Goal: Check status

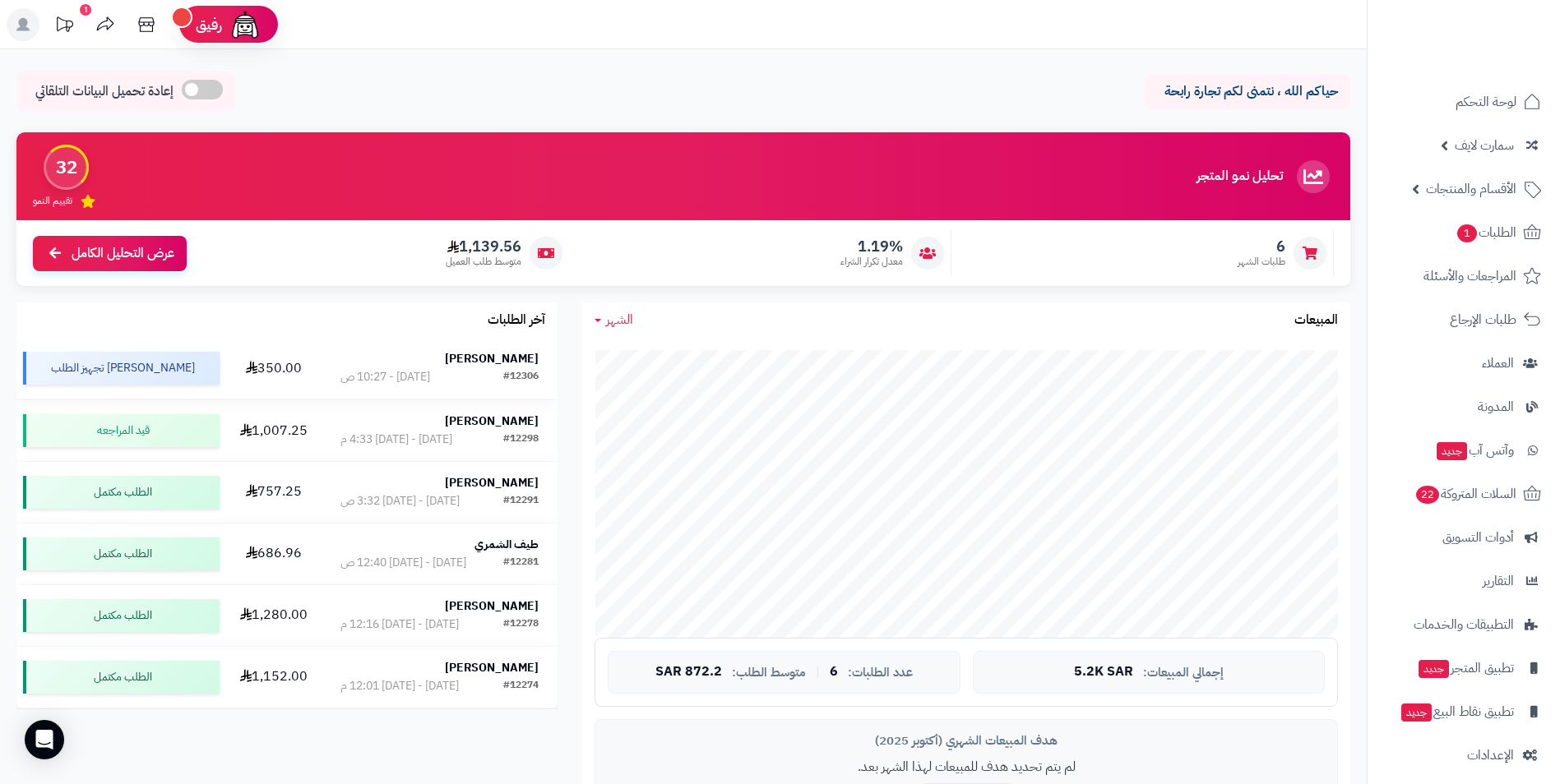
click at [517, 364] on strong "خالد الوايلي" at bounding box center [492, 359] width 94 height 17
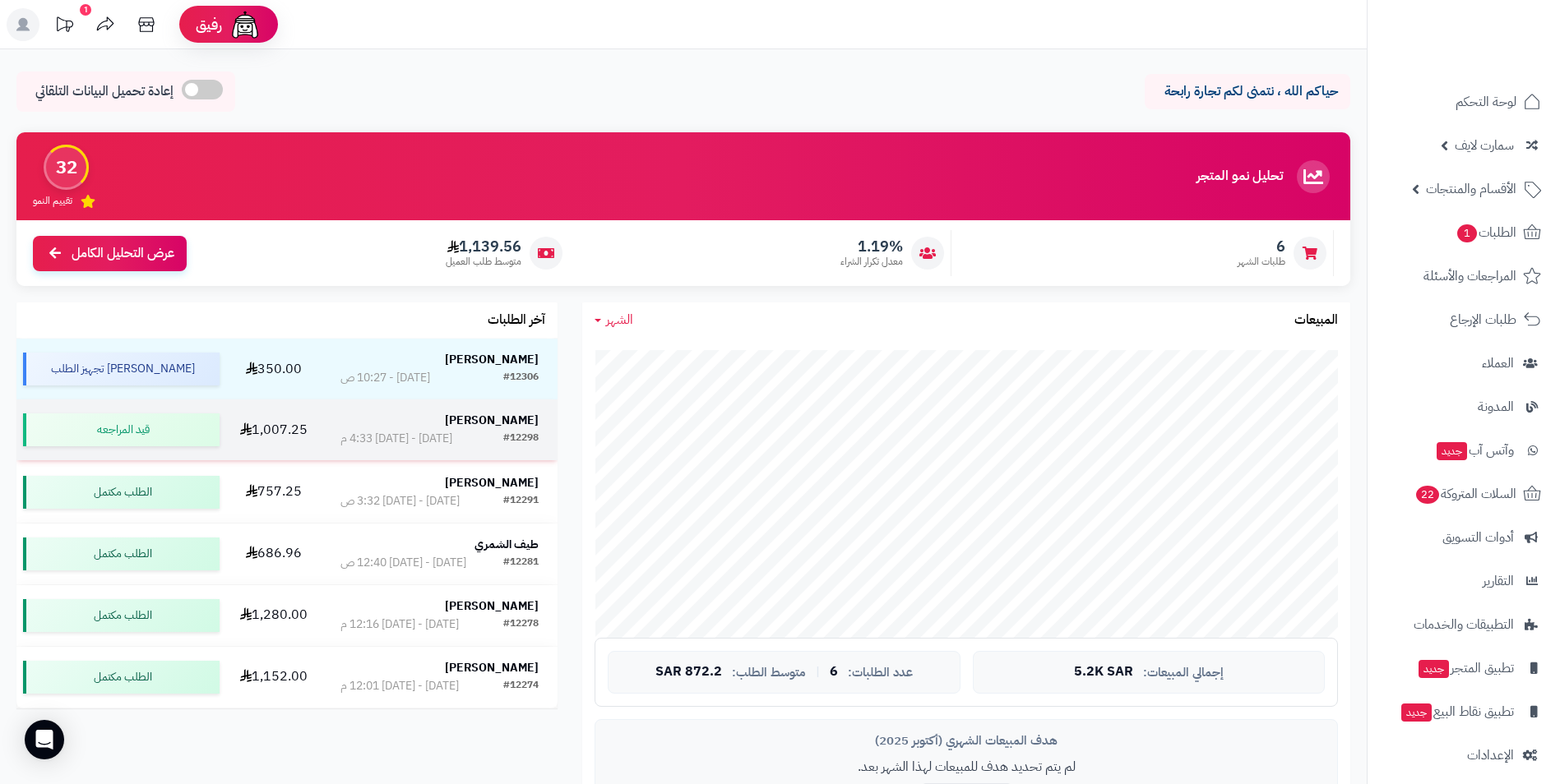
click at [513, 429] on strong "فاطمه السويعي" at bounding box center [492, 420] width 94 height 17
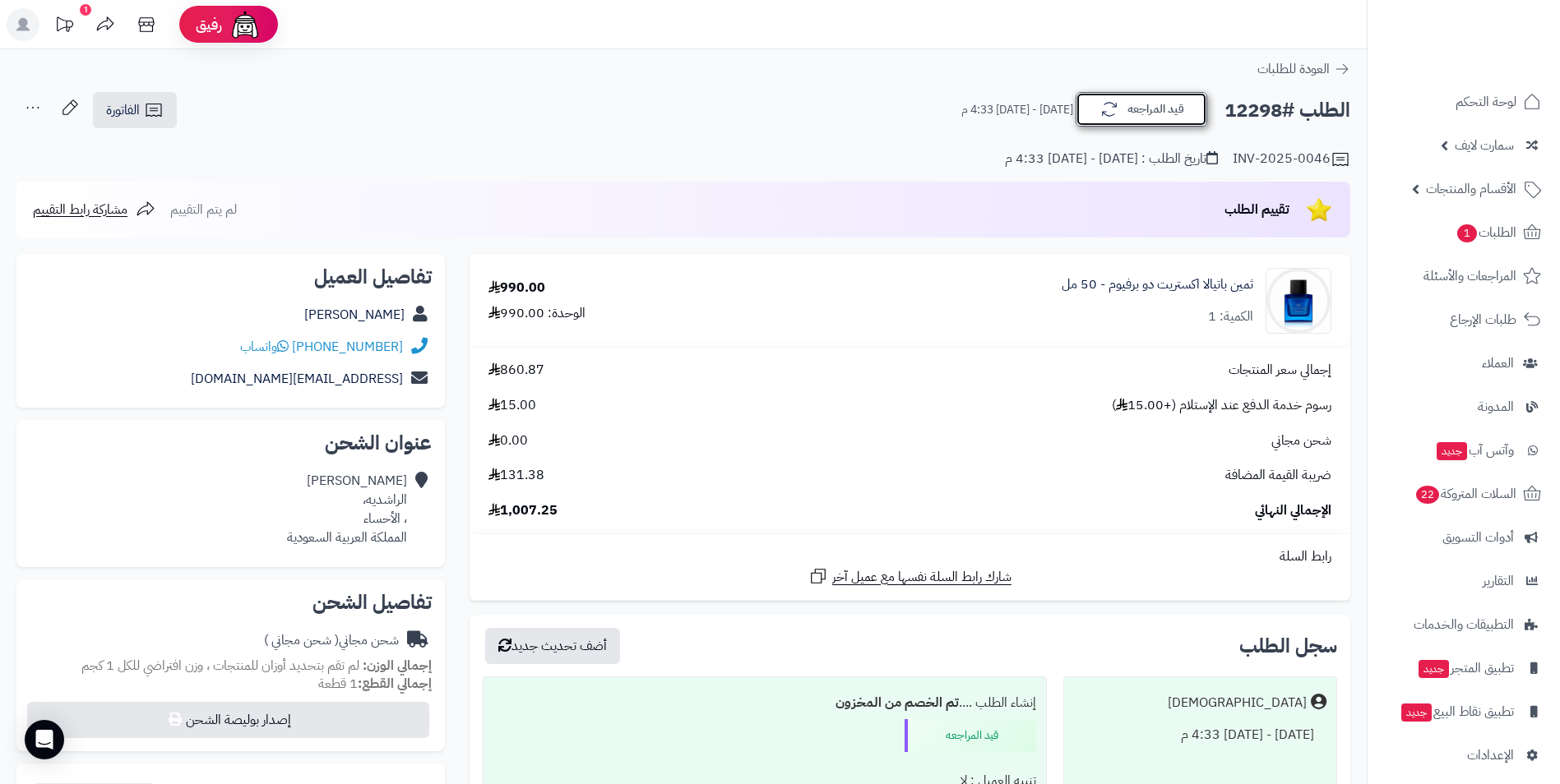
click at [1167, 110] on button "قيد المراجعه" at bounding box center [1142, 110] width 131 height 34
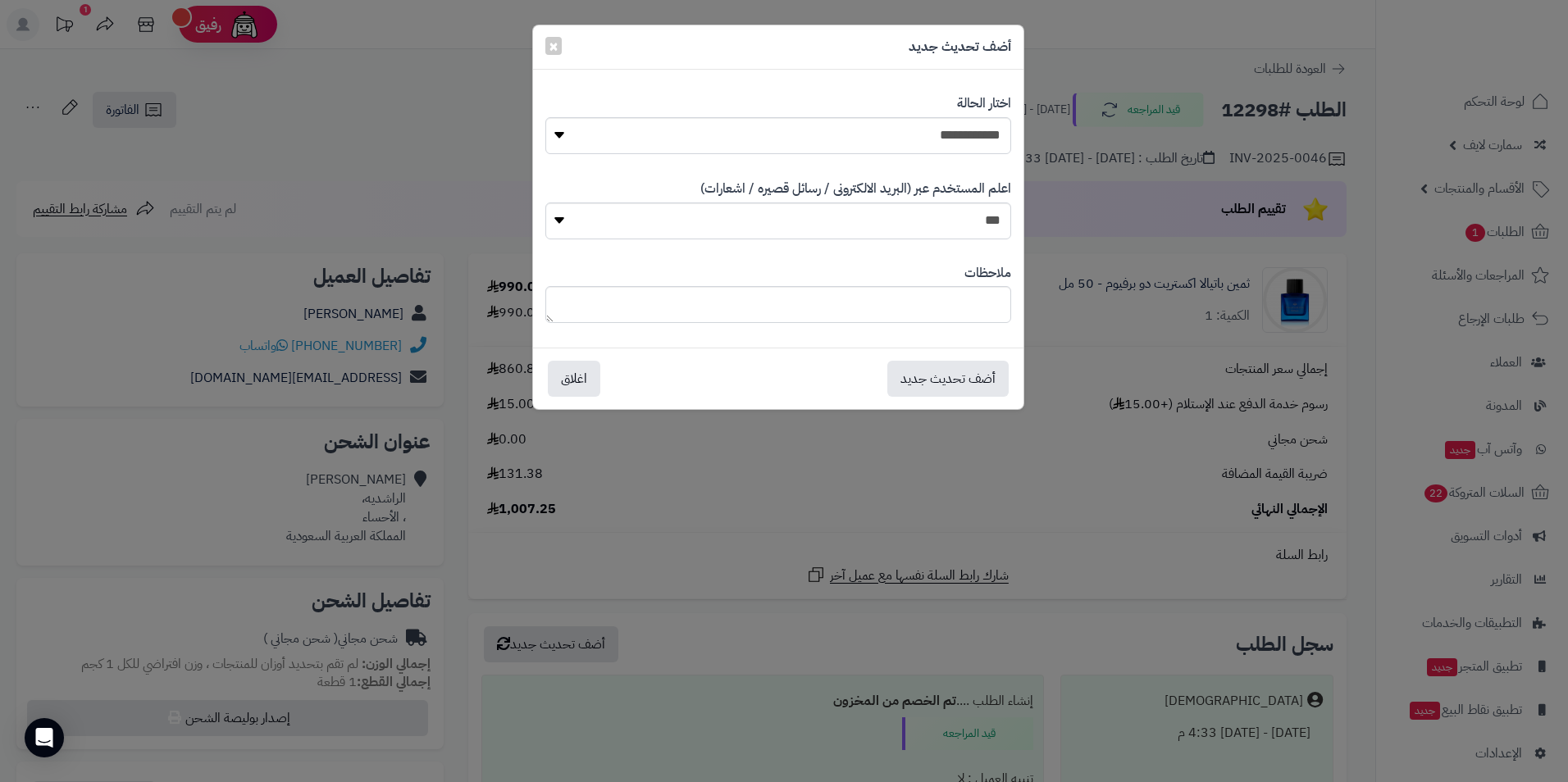
click at [936, 515] on div "**********" at bounding box center [784, 391] width 1568 height 782
